Goal: Transaction & Acquisition: Obtain resource

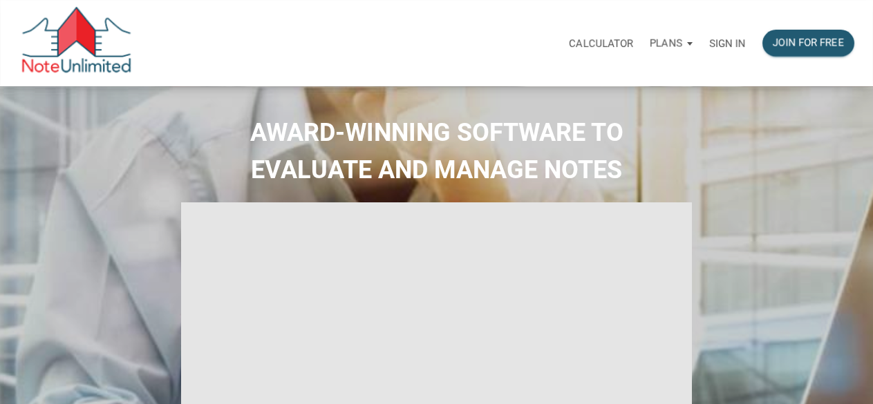
select select
type input "Introduction to new features"
select select
click at [732, 41] on p "Sign in" at bounding box center [727, 43] width 37 height 12
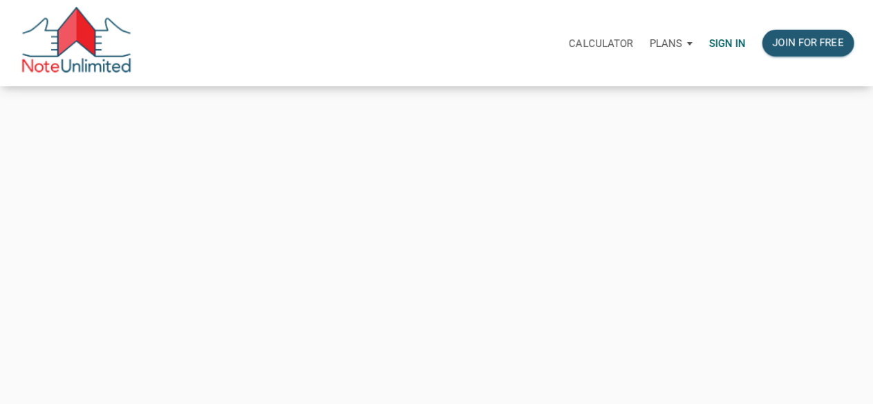
type input "[EMAIL_ADDRESS][DOMAIN_NAME]"
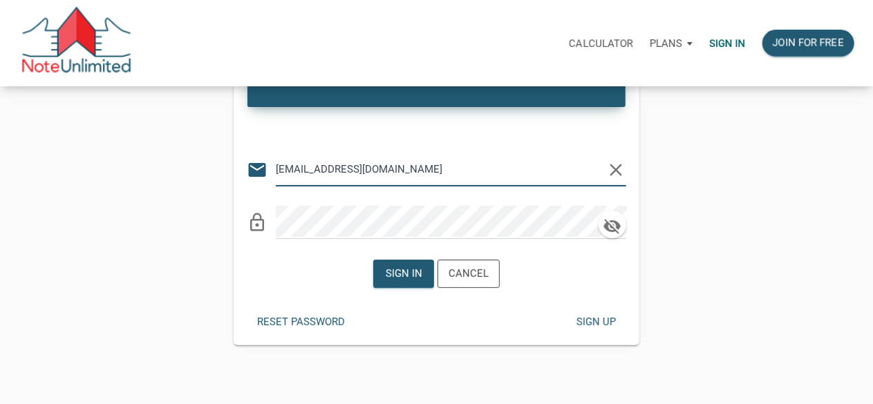
scroll to position [138, 0]
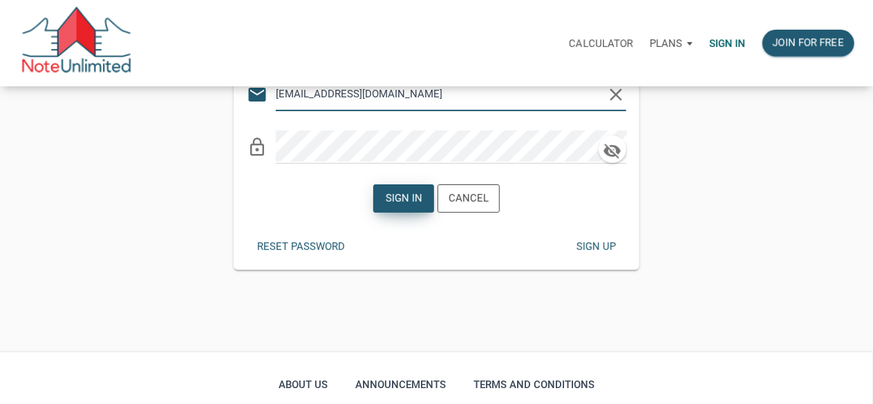
click at [417, 197] on div "Sign in" at bounding box center [403, 199] width 37 height 16
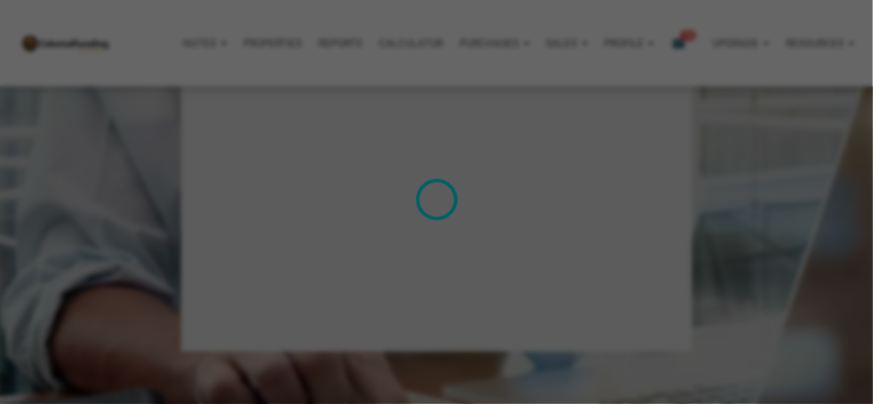
type input "Introduction to new features"
select select
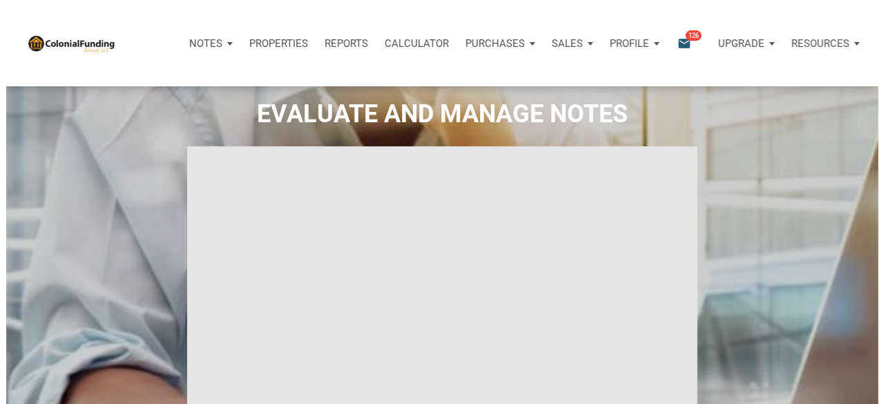
scroll to position [69, 0]
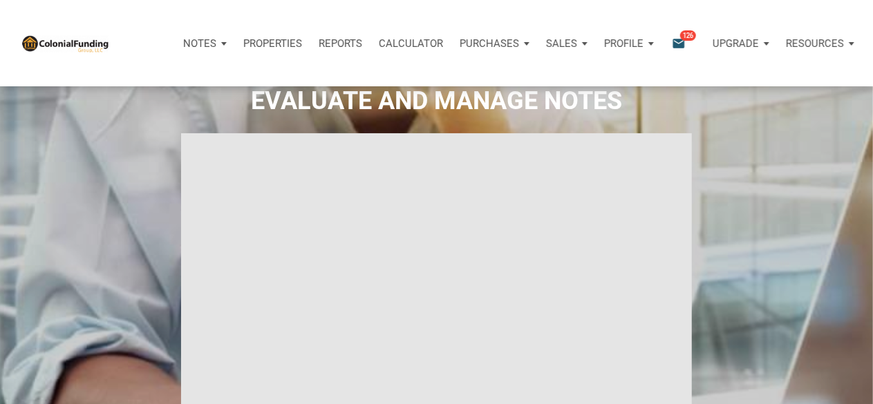
click at [678, 42] on icon "email" at bounding box center [678, 43] width 17 height 16
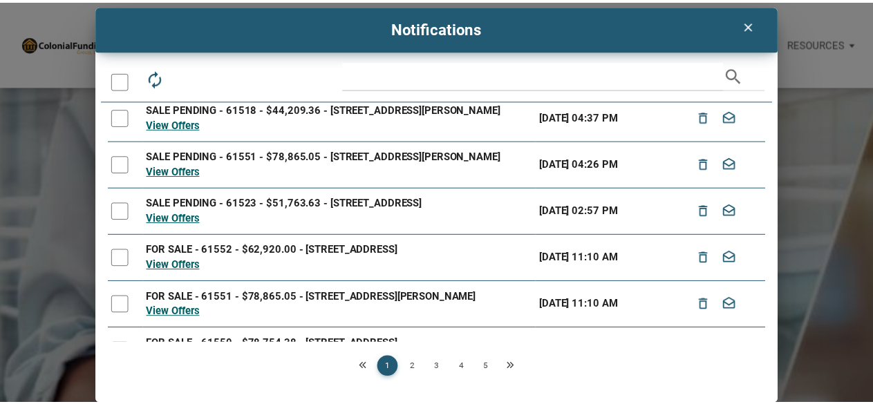
scroll to position [32, 0]
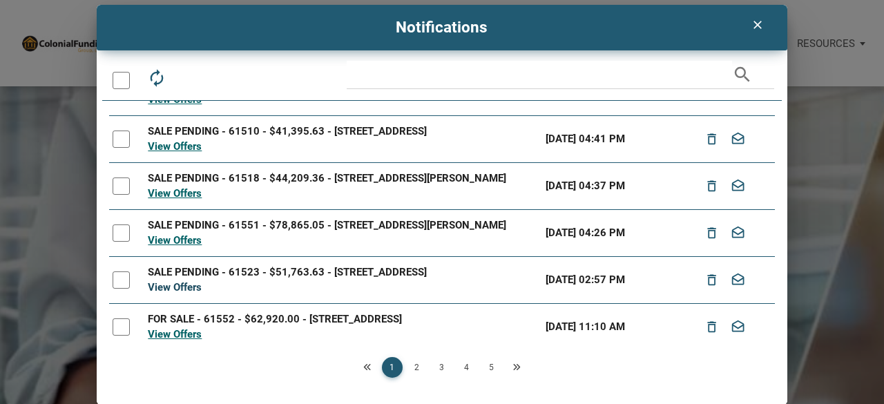
click at [188, 294] on link "View Offers" at bounding box center [175, 287] width 54 height 12
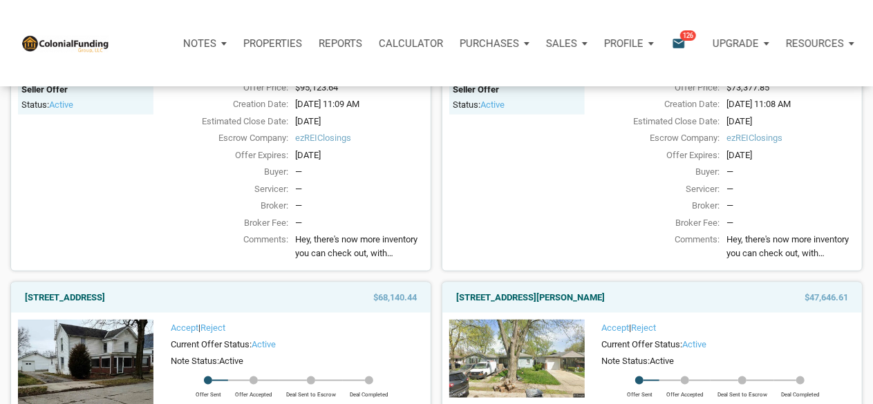
scroll to position [829, 0]
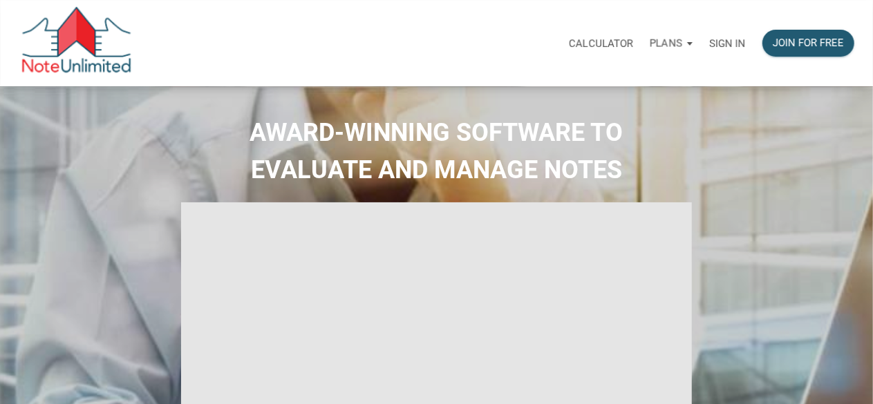
click at [733, 46] on p "Sign in" at bounding box center [727, 43] width 37 height 12
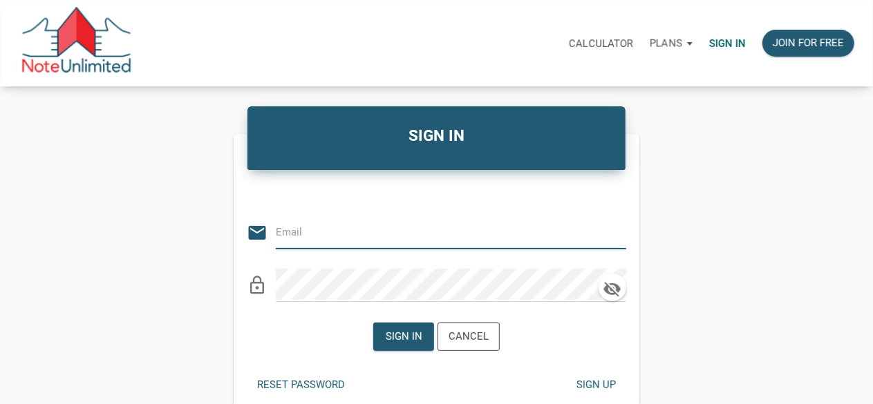
type input "[EMAIL_ADDRESS][DOMAIN_NAME]"
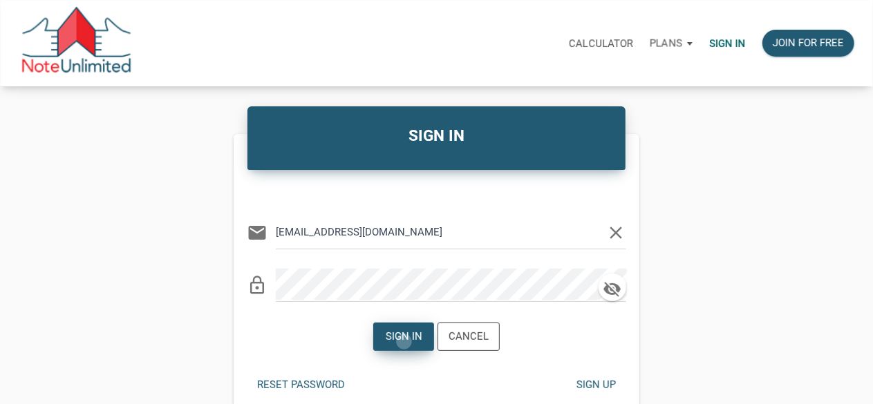
click at [404, 341] on div "Sign in" at bounding box center [403, 337] width 37 height 16
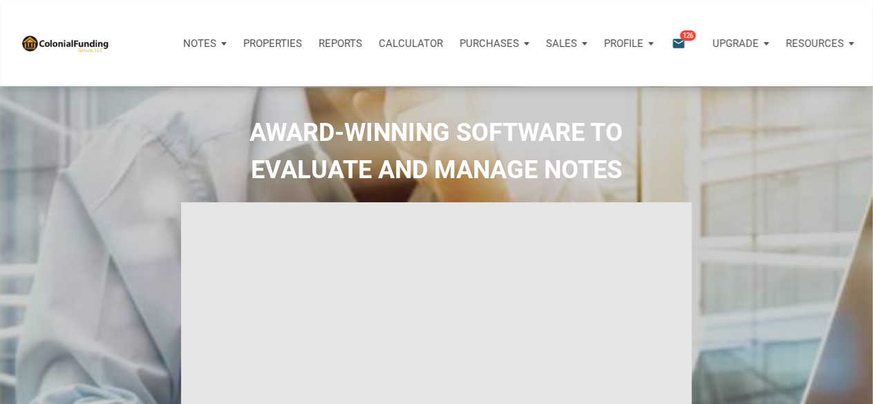
type input "Introduction to new features"
select select
click at [686, 41] on icon "email" at bounding box center [678, 43] width 17 height 16
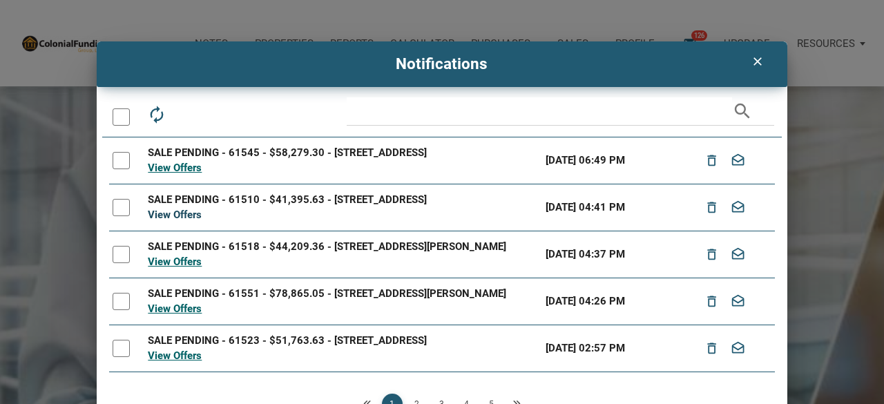
click at [173, 221] on link "View Offers" at bounding box center [175, 215] width 54 height 12
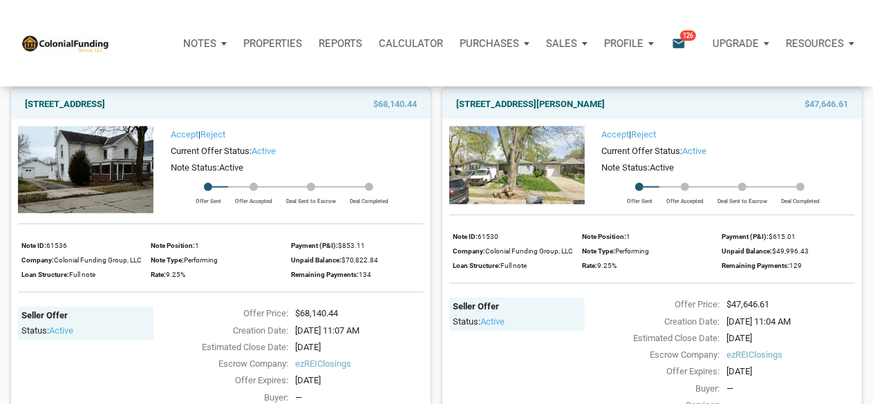
scroll to position [967, 0]
